Goal: Task Accomplishment & Management: Use online tool/utility

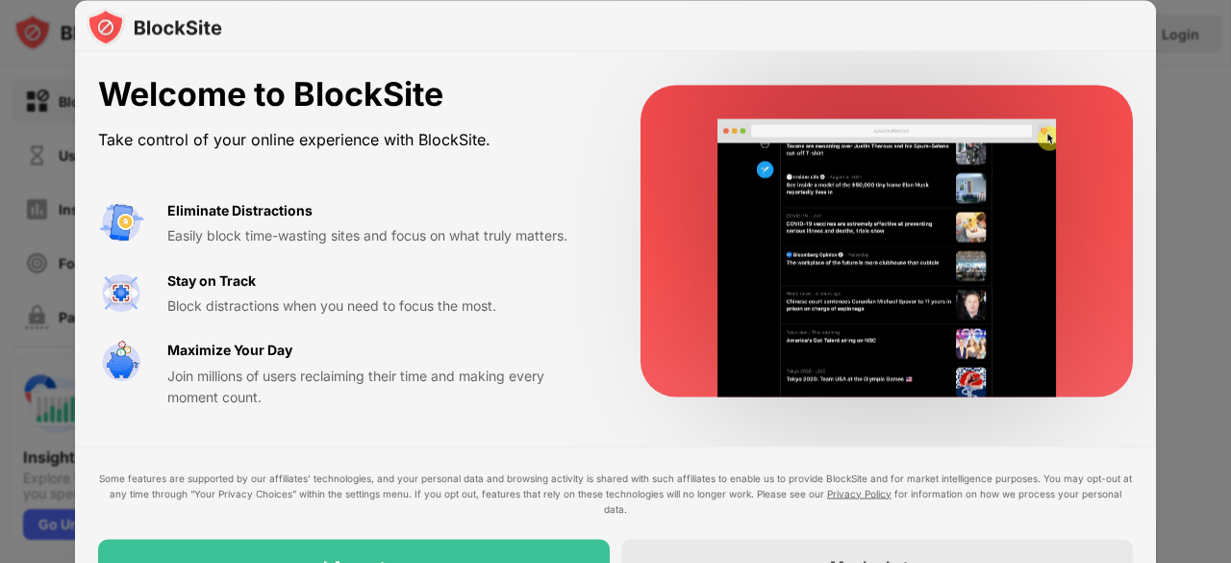
drag, startPoint x: 1220, startPoint y: 306, endPoint x: 1226, endPoint y: 367, distance: 61.8
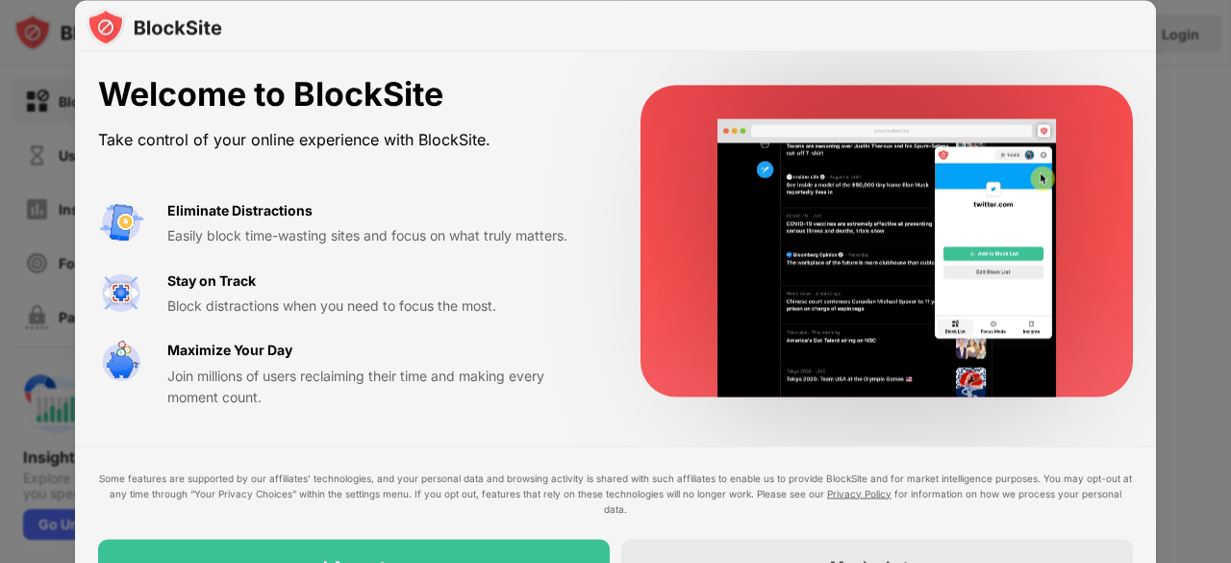
click at [1226, 366] on div at bounding box center [615, 281] width 1231 height 563
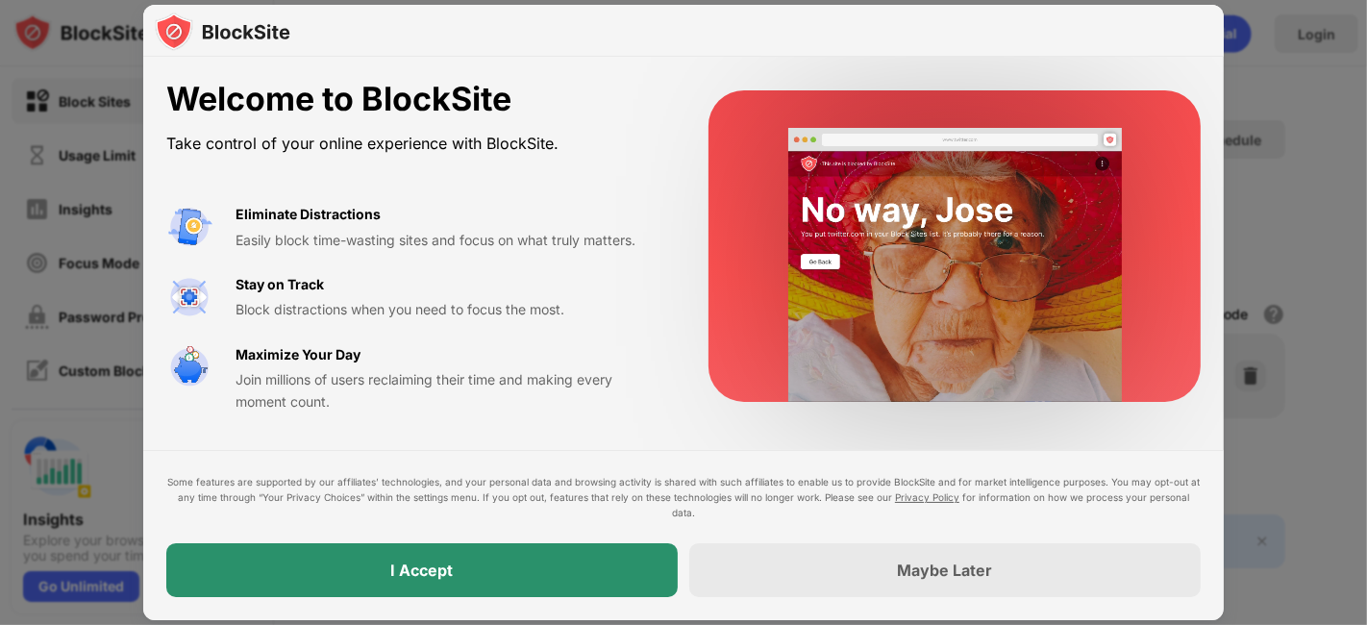
click at [459, 562] on div "I Accept" at bounding box center [422, 570] width 512 height 54
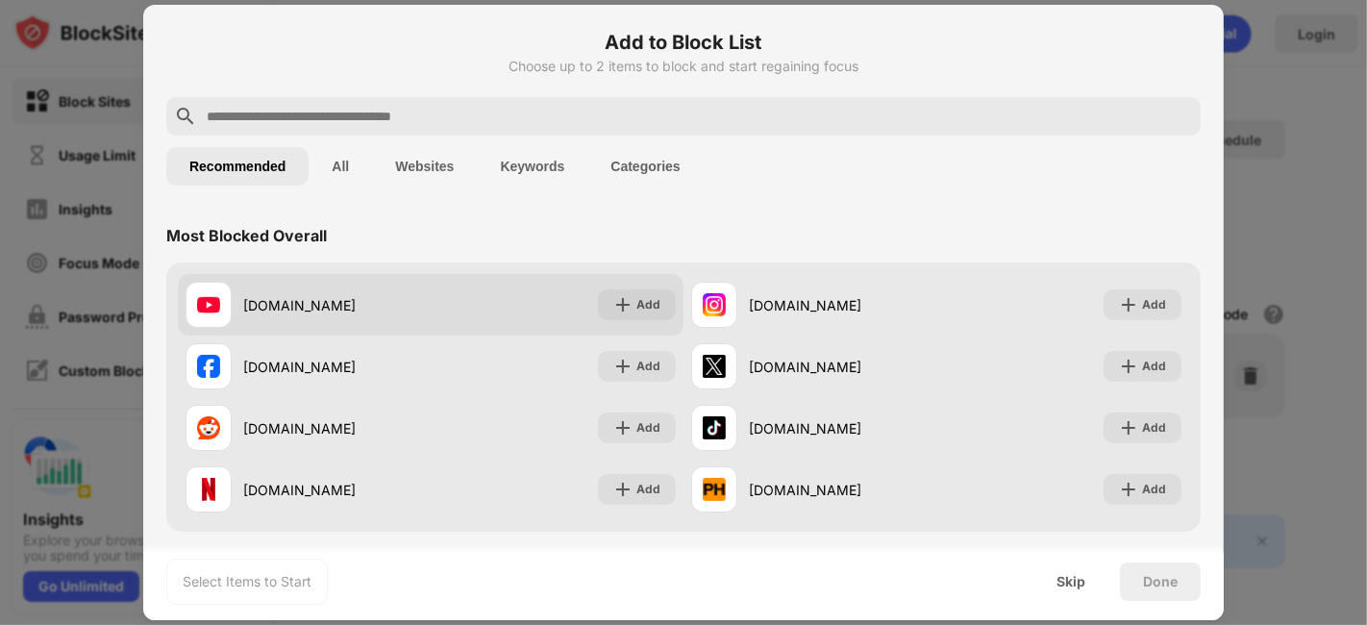
click at [324, 286] on div "youtube.com" at bounding box center [308, 305] width 245 height 46
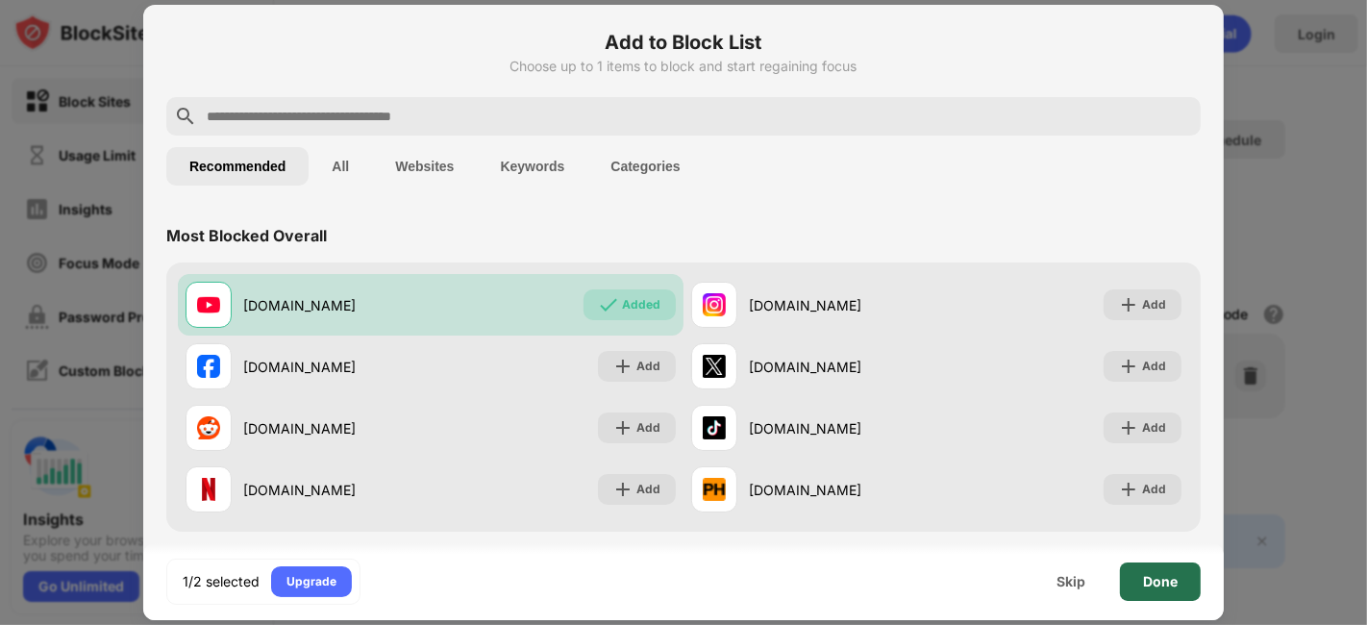
click at [1156, 562] on div "Done" at bounding box center [1160, 581] width 35 height 15
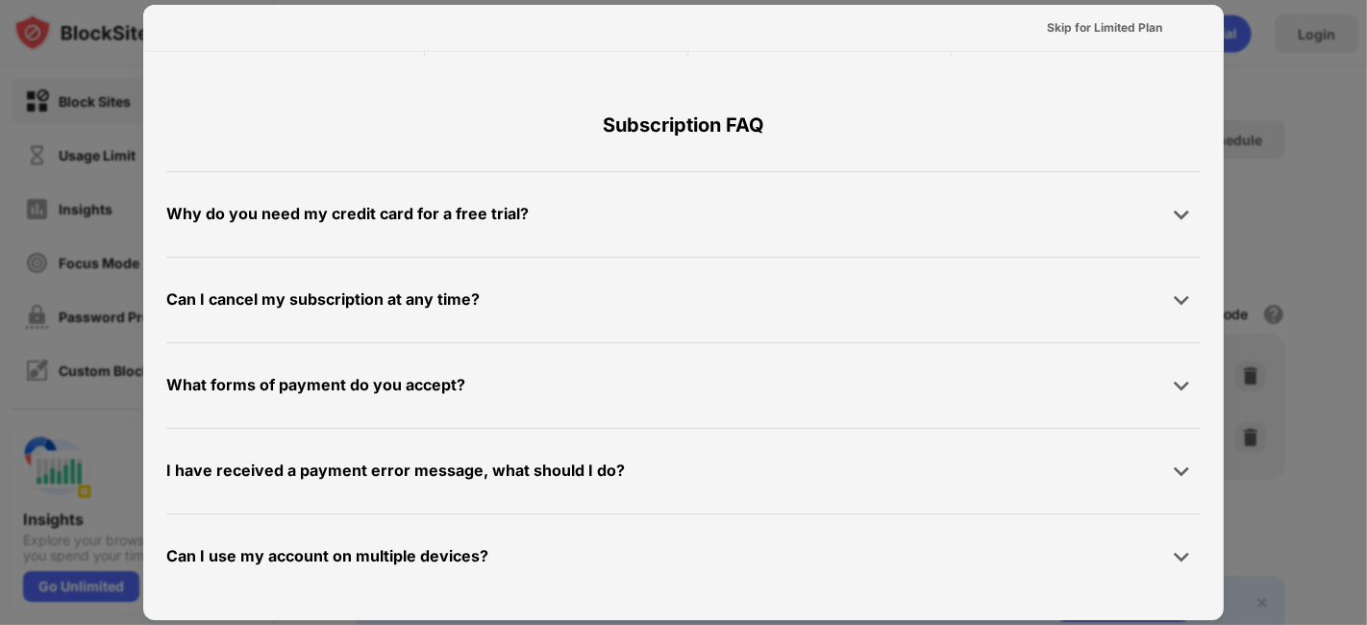
scroll to position [789, 0]
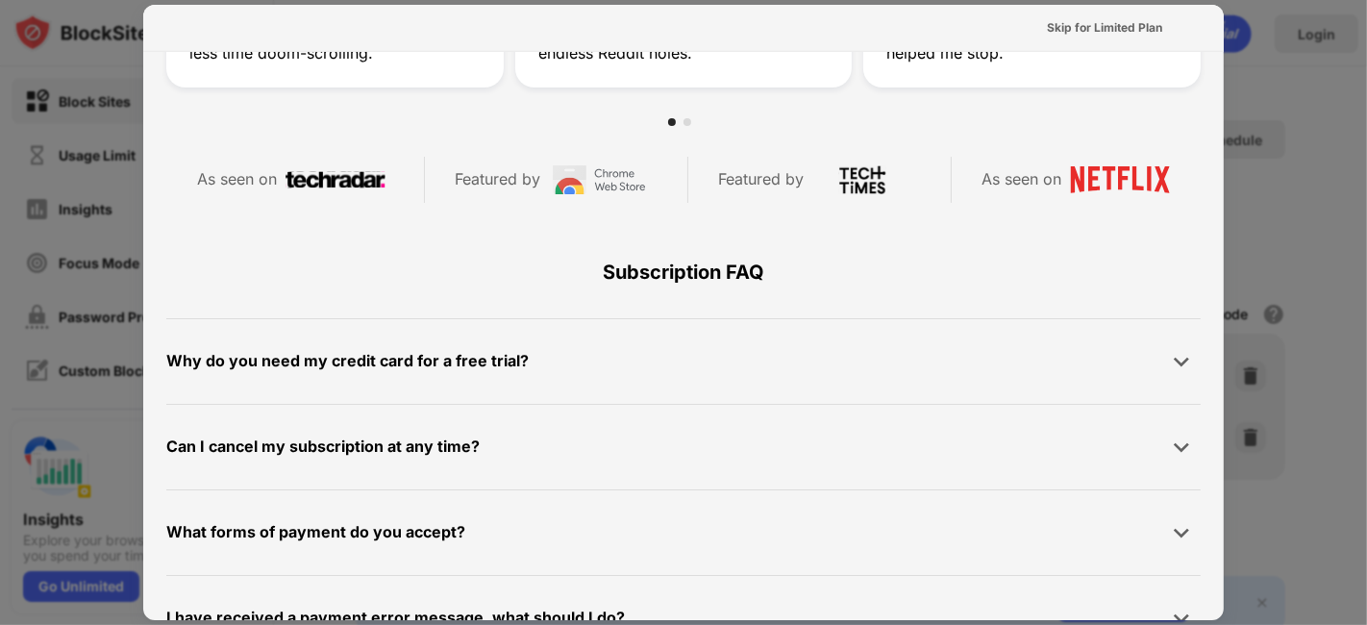
click at [1230, 222] on div at bounding box center [683, 312] width 1367 height 625
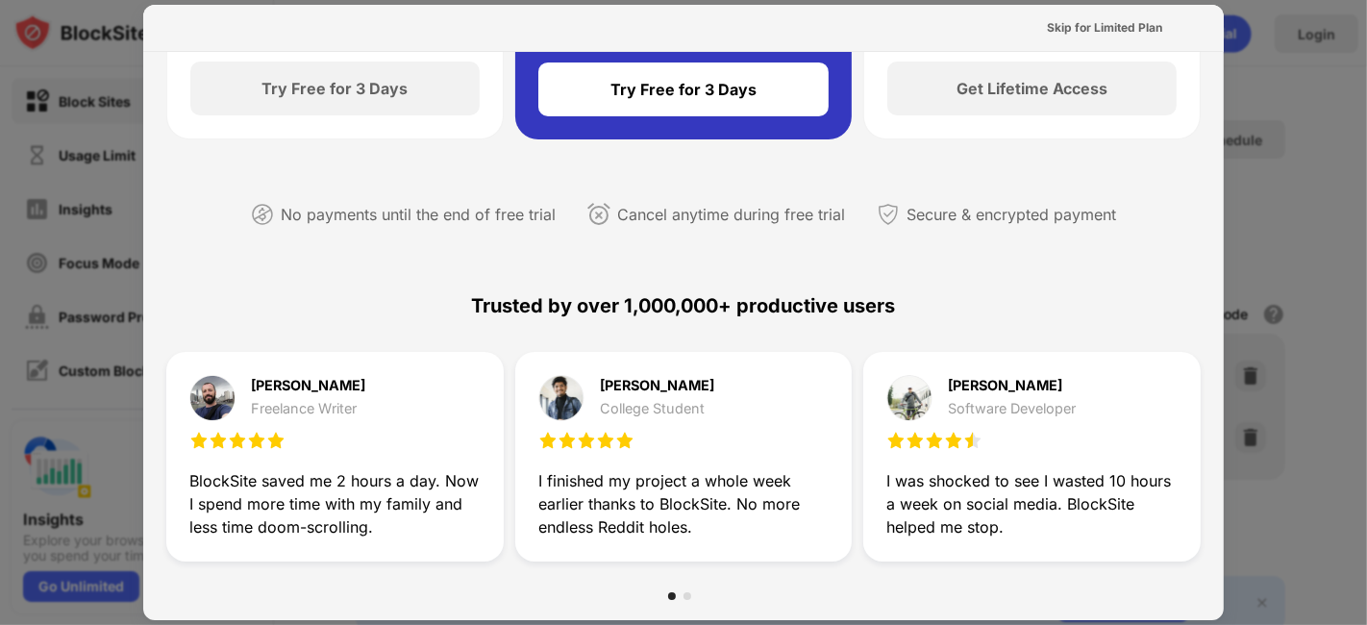
scroll to position [0, 0]
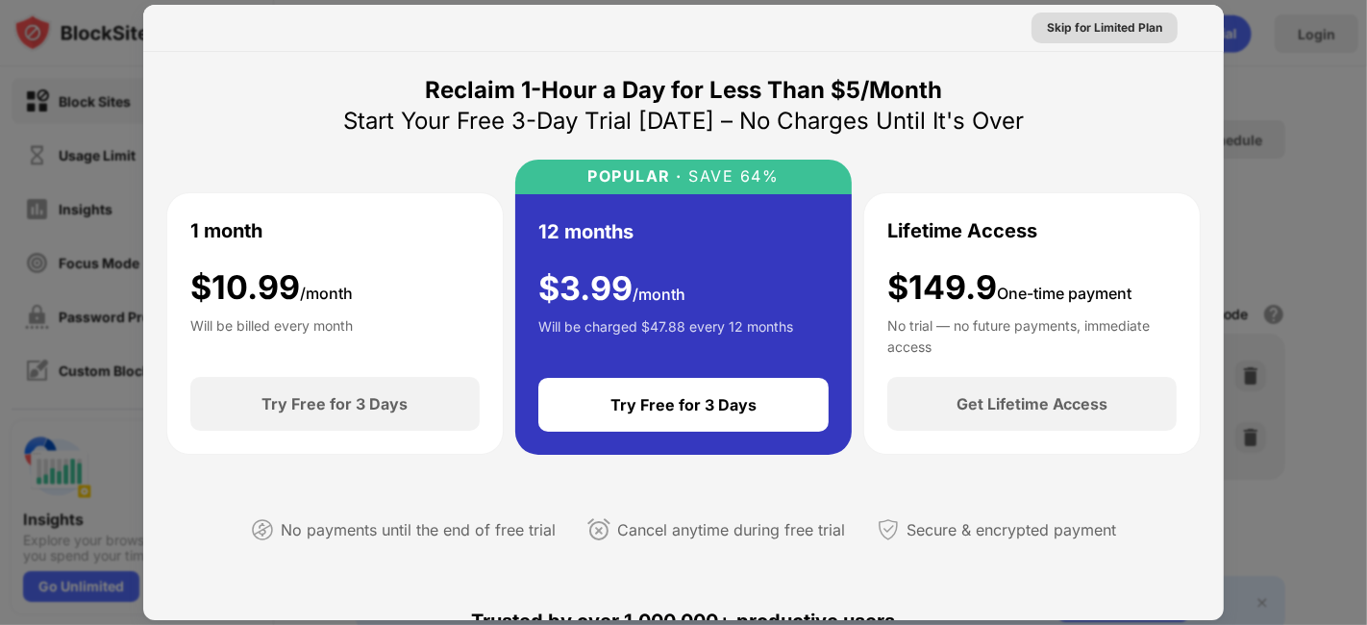
click at [1113, 28] on div "Skip for Limited Plan" at bounding box center [1104, 27] width 115 height 19
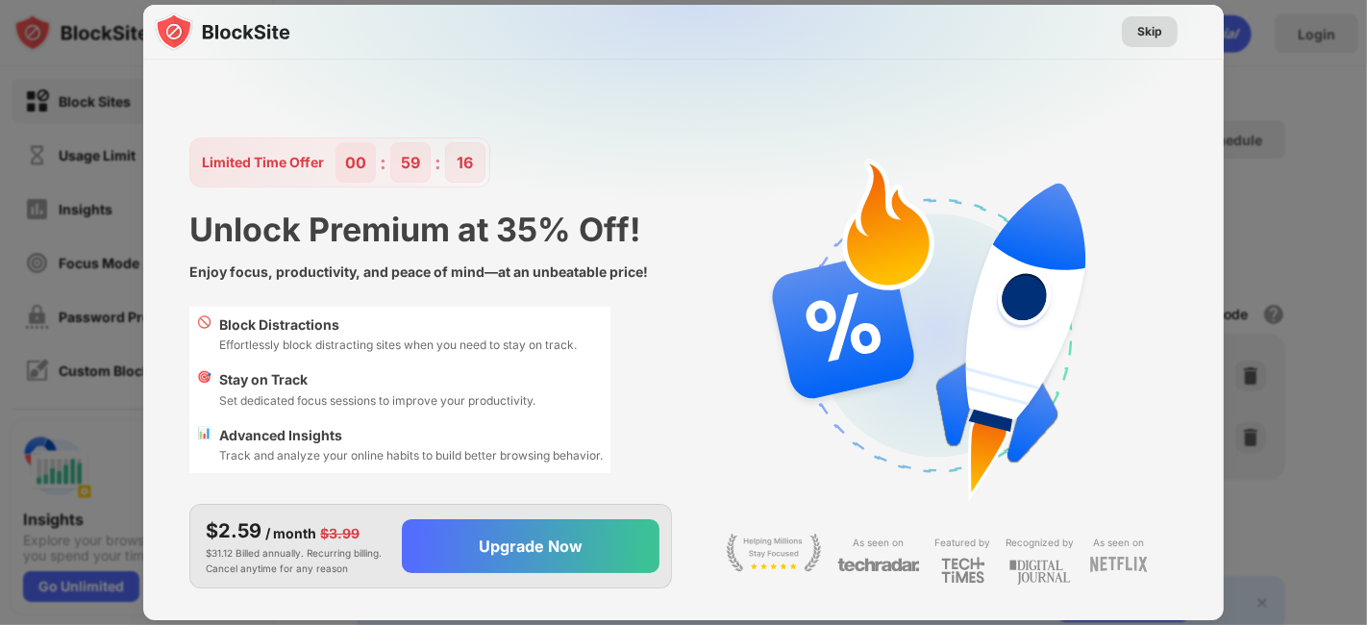
click at [1160, 34] on div "Skip" at bounding box center [1150, 31] width 25 height 19
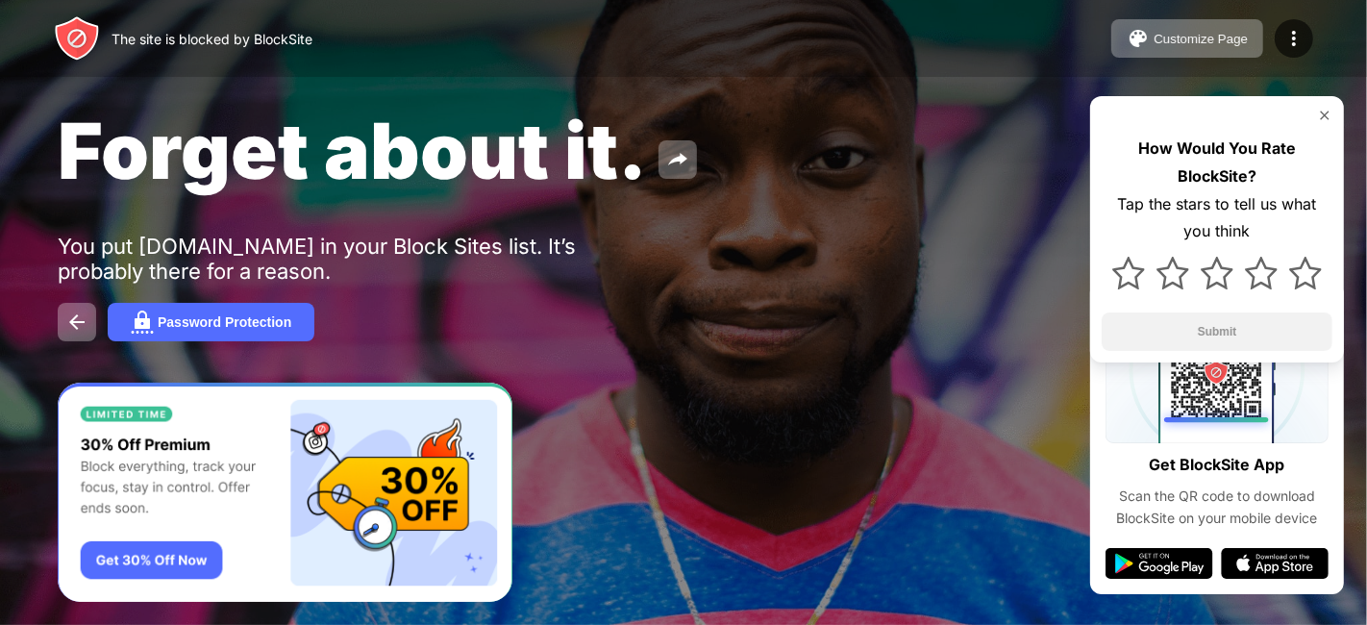
click at [1328, 108] on img at bounding box center [1324, 115] width 15 height 15
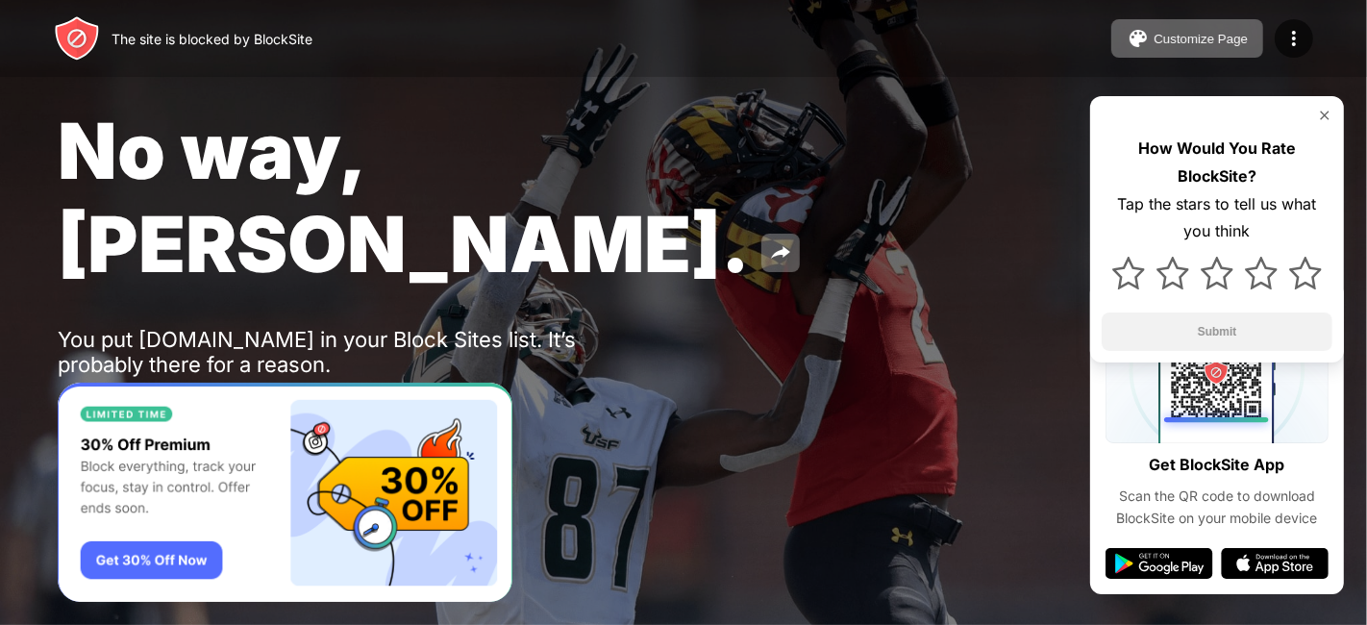
click at [1321, 111] on img at bounding box center [1324, 115] width 15 height 15
